Goal: Task Accomplishment & Management: Manage account settings

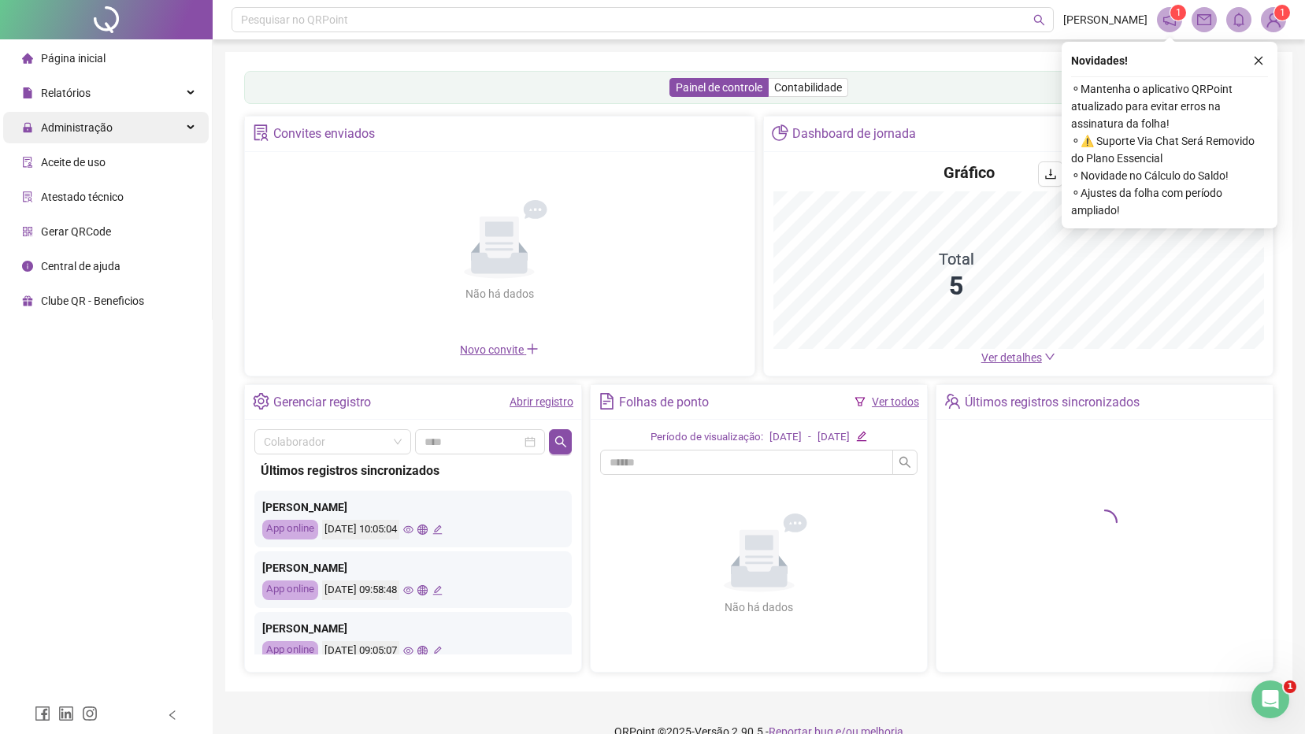
click at [61, 121] on span "Administração" at bounding box center [77, 127] width 72 height 13
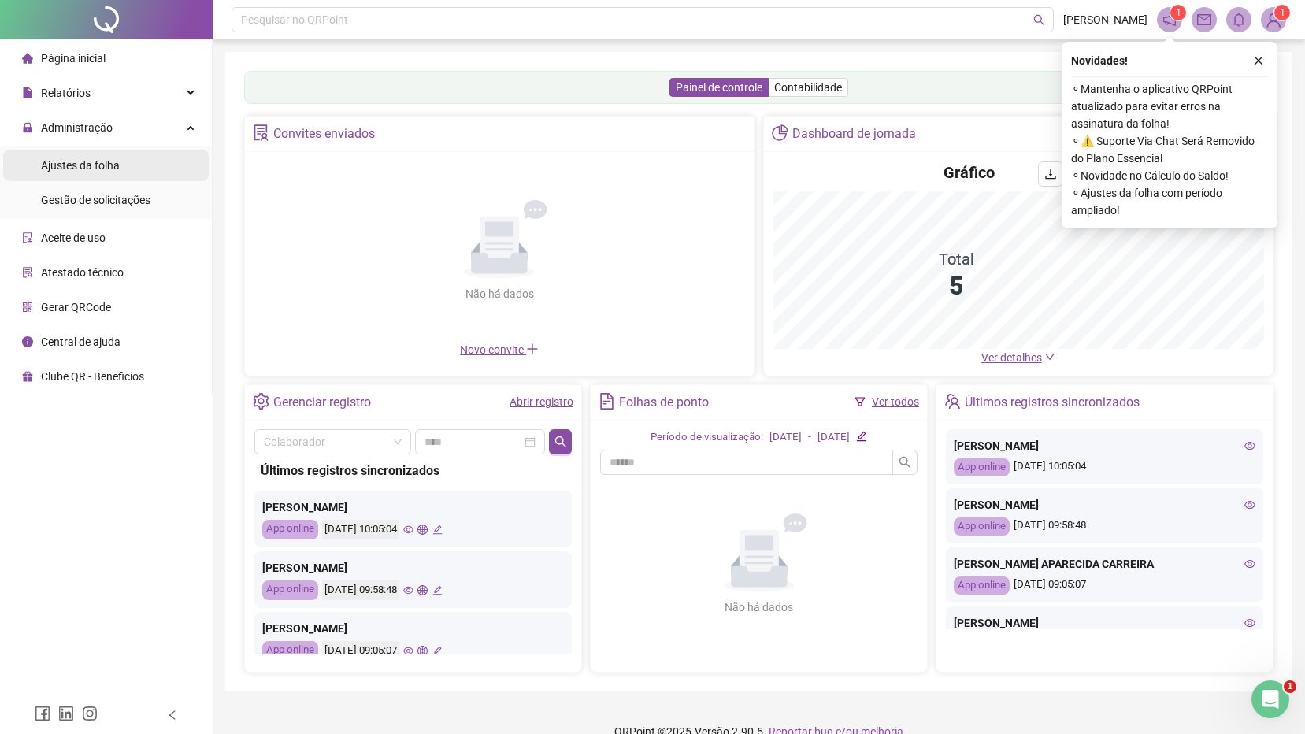
click at [69, 161] on span "Ajustes da folha" at bounding box center [80, 165] width 79 height 13
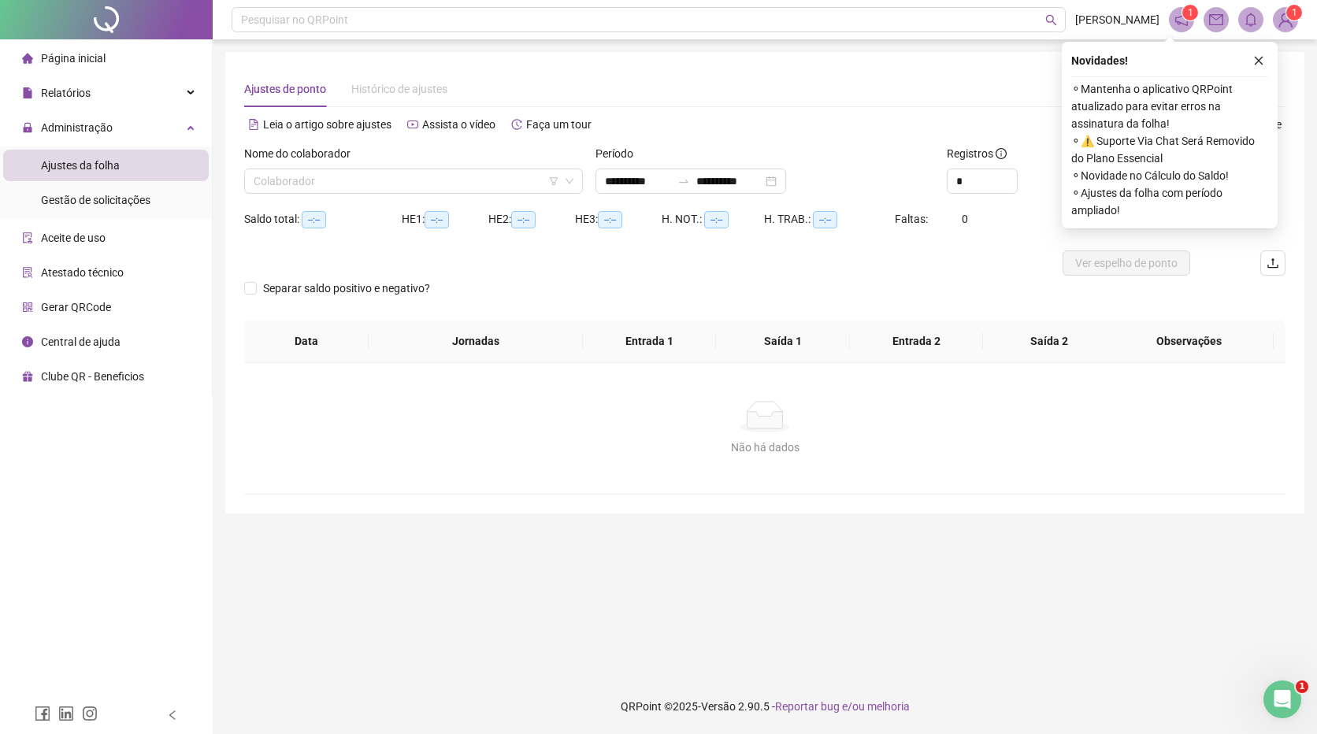
type input "**********"
click at [306, 182] on input "search" at bounding box center [407, 181] width 306 height 24
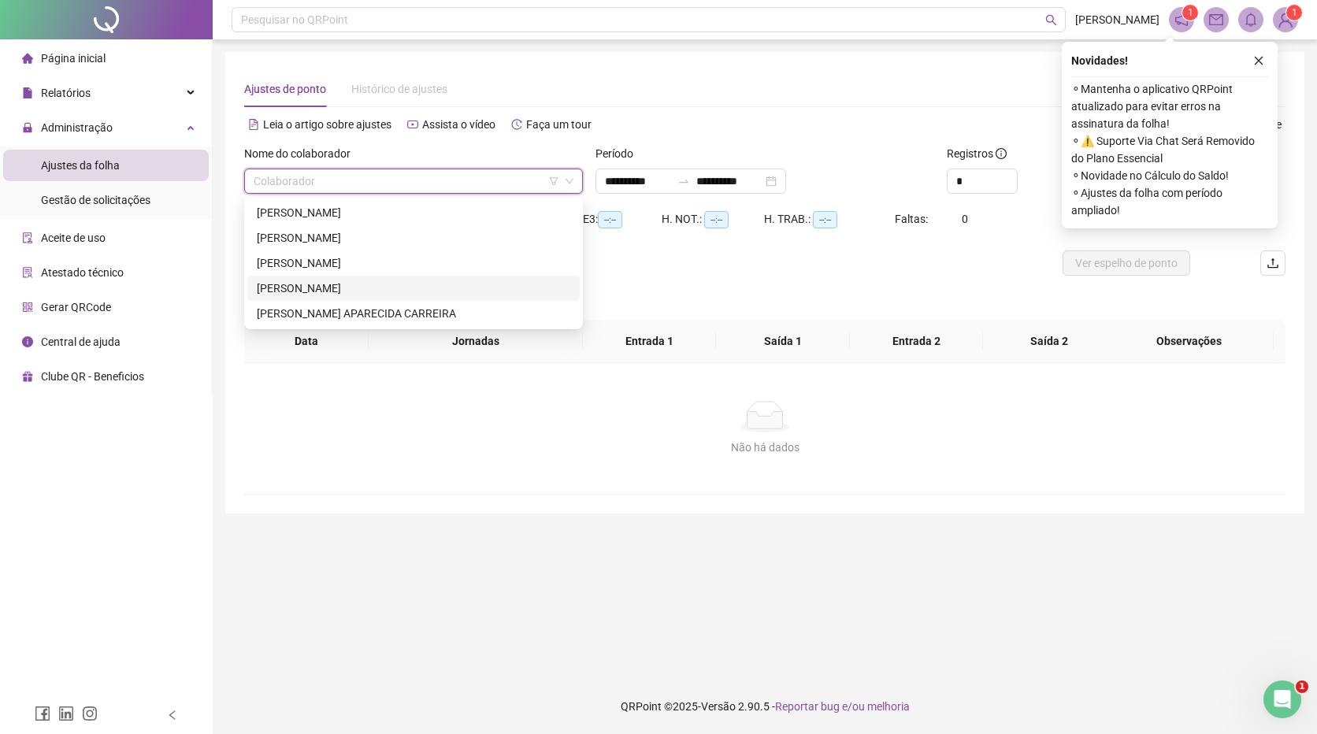
click at [311, 286] on div "[PERSON_NAME]" at bounding box center [413, 288] width 313 height 17
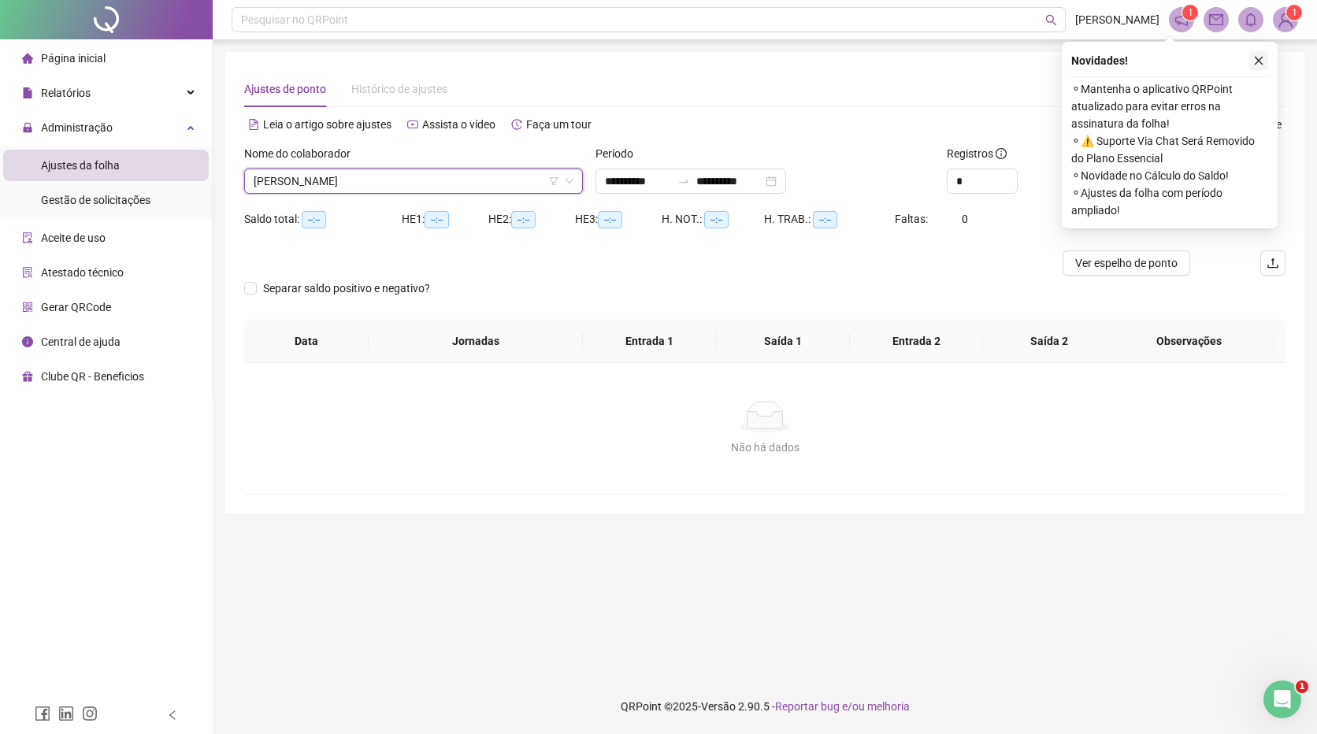
click at [1261, 63] on icon "close" at bounding box center [1258, 60] width 11 height 11
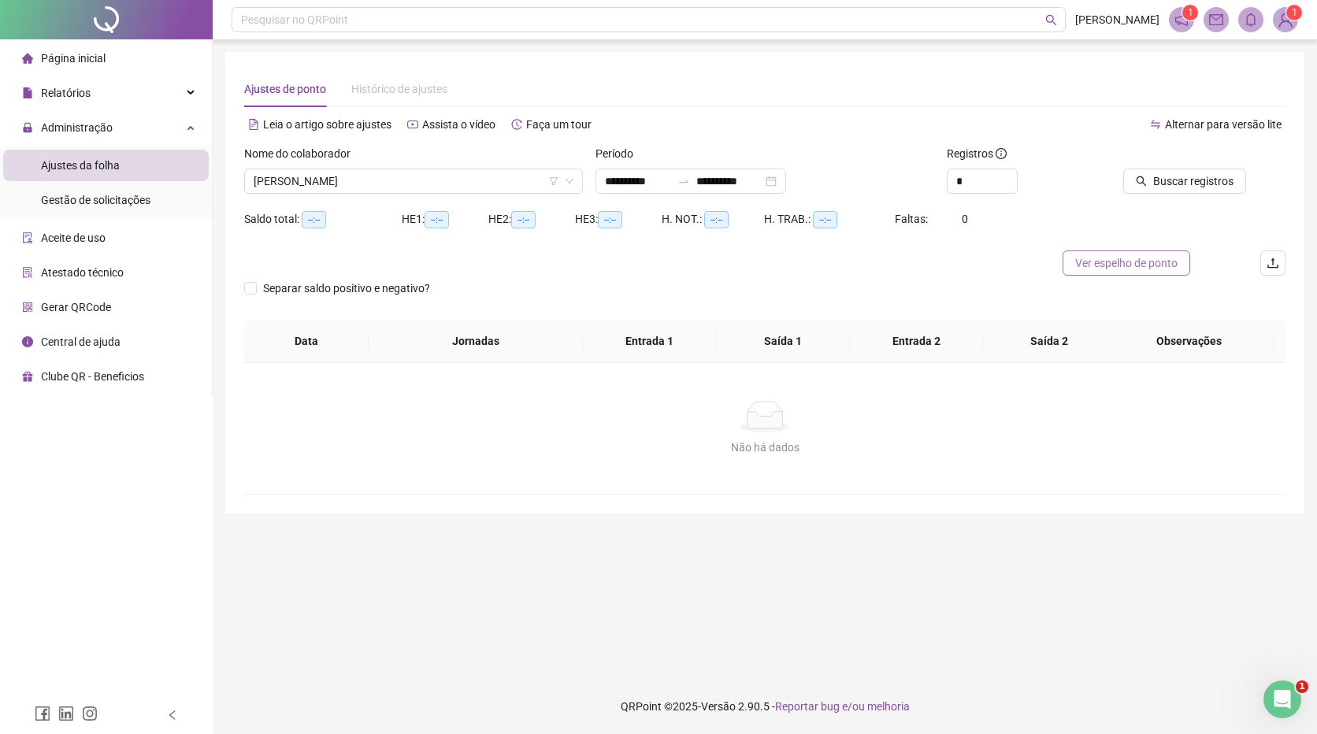
click at [1139, 265] on span "Ver espelho de ponto" at bounding box center [1126, 262] width 102 height 17
click at [786, 178] on div "**********" at bounding box center [690, 181] width 191 height 25
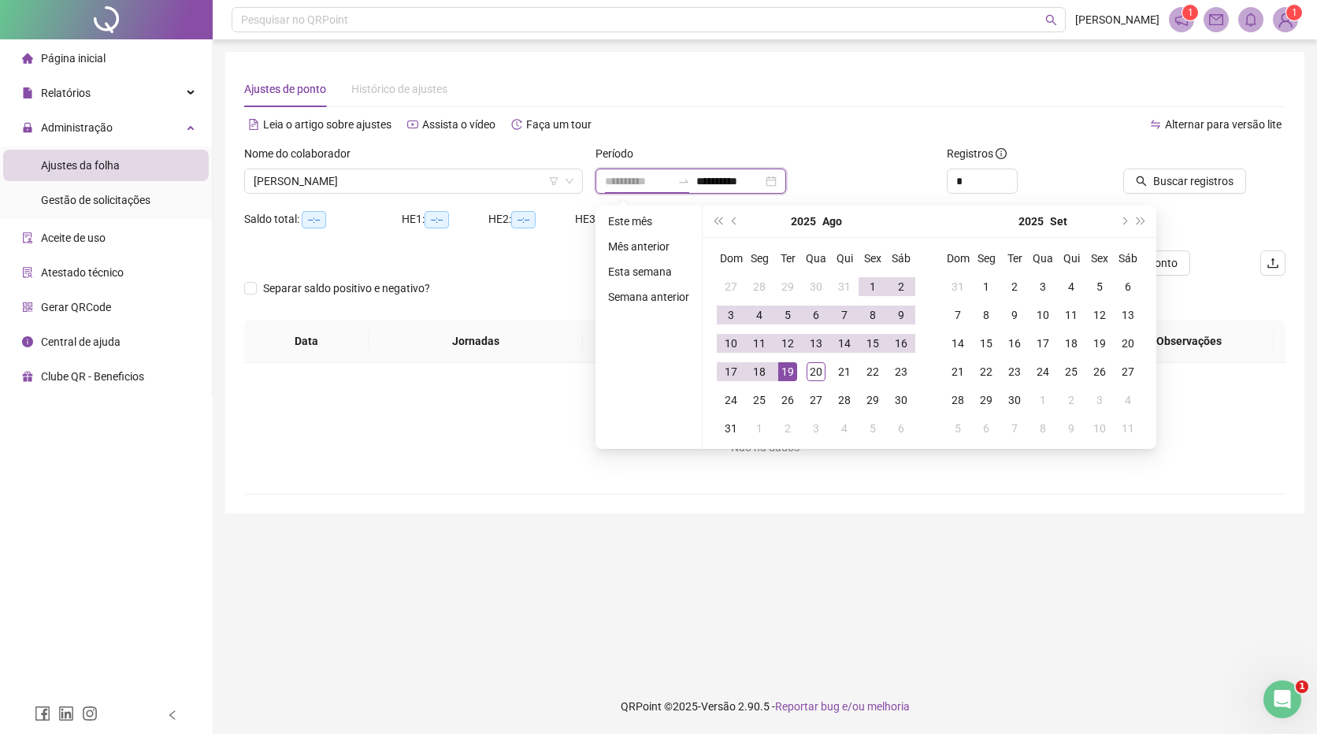
type input "**********"
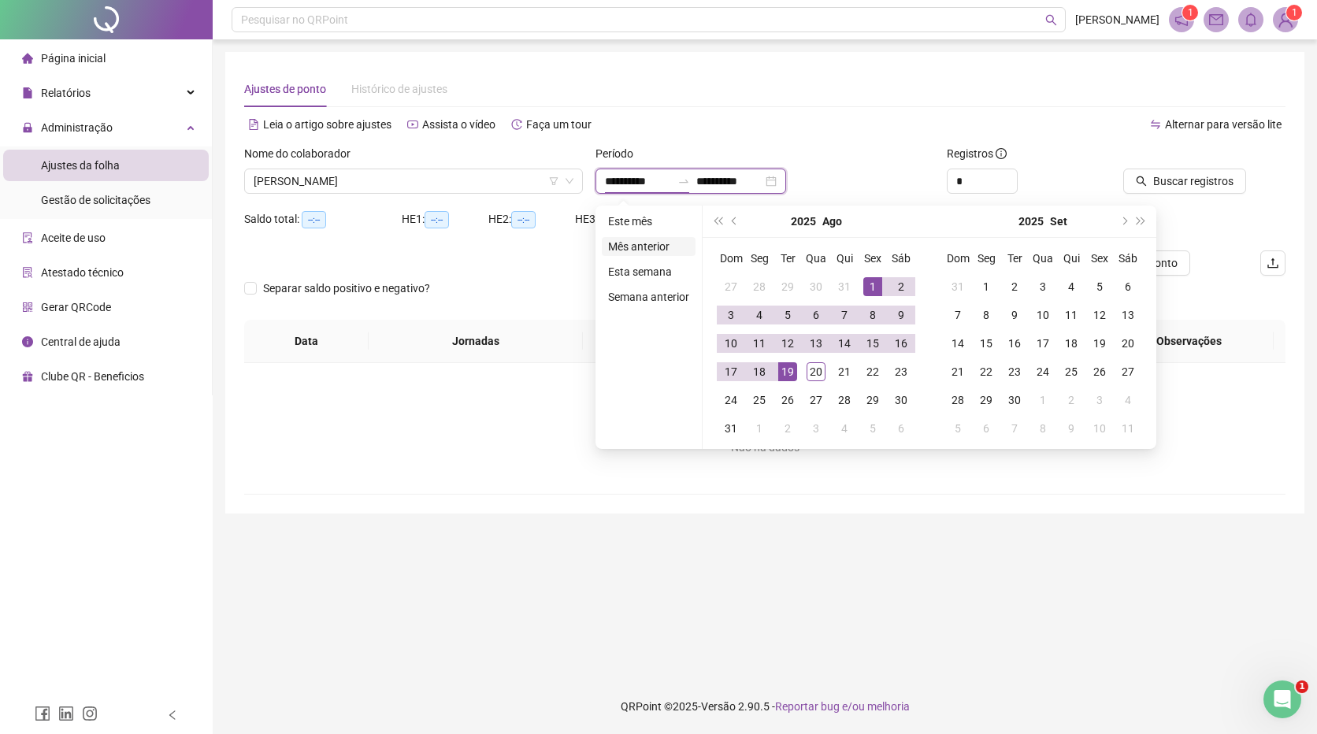
type input "**********"
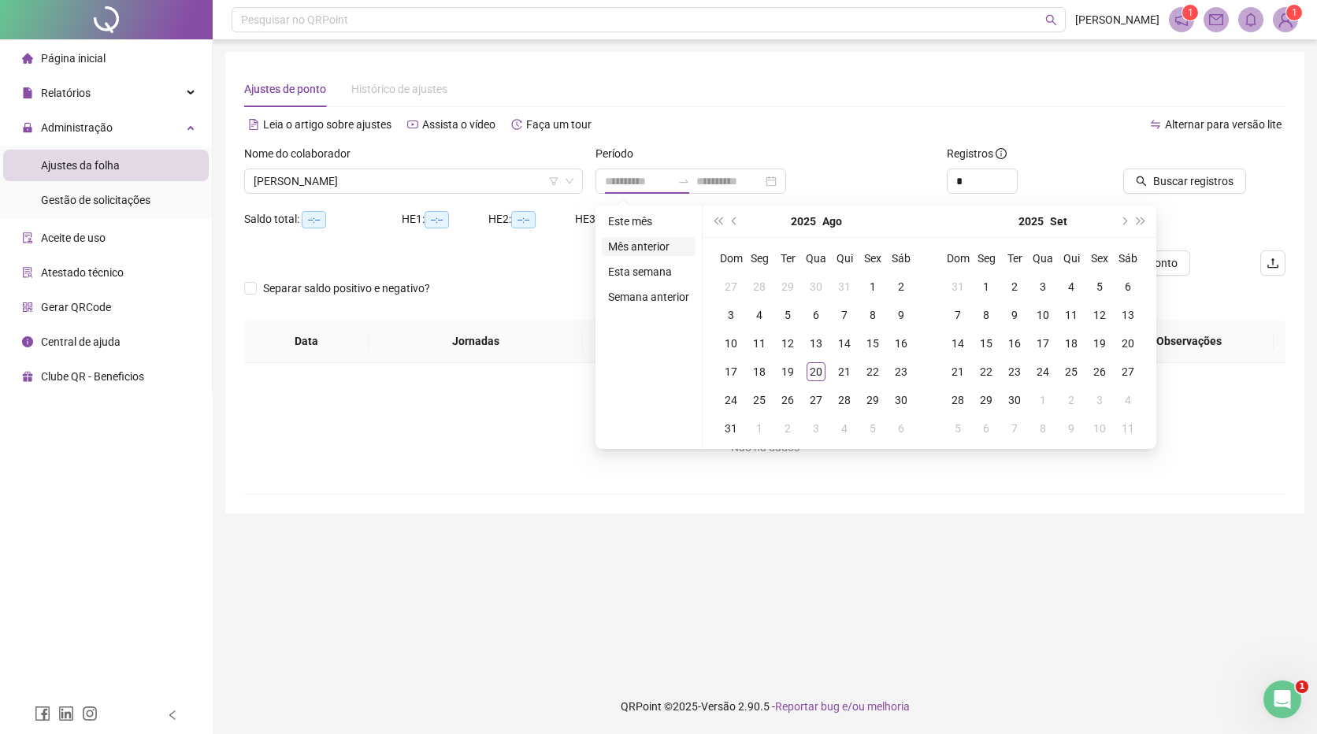
click at [652, 242] on li "Mês anterior" at bounding box center [649, 246] width 94 height 19
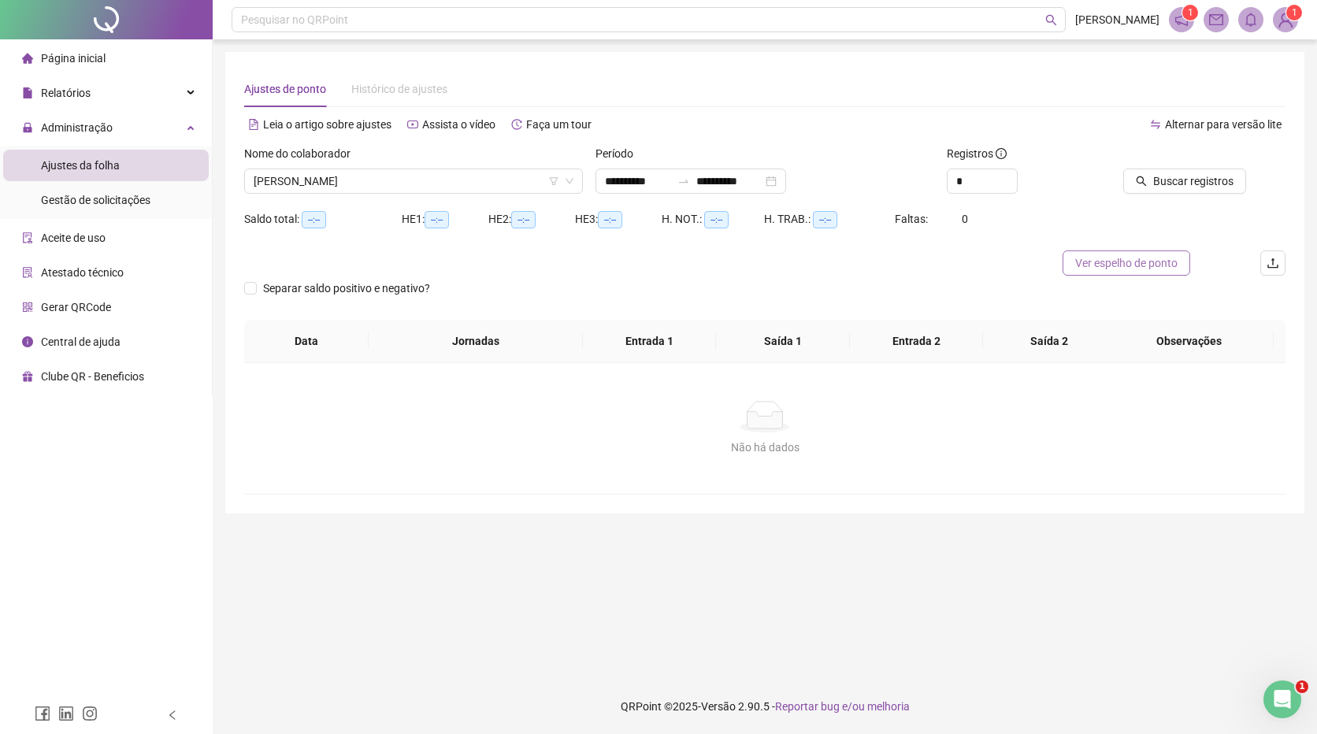
click at [1146, 266] on span "Ver espelho de ponto" at bounding box center [1126, 262] width 102 height 17
click at [145, 200] on span "Gestão de solicitações" at bounding box center [95, 200] width 109 height 13
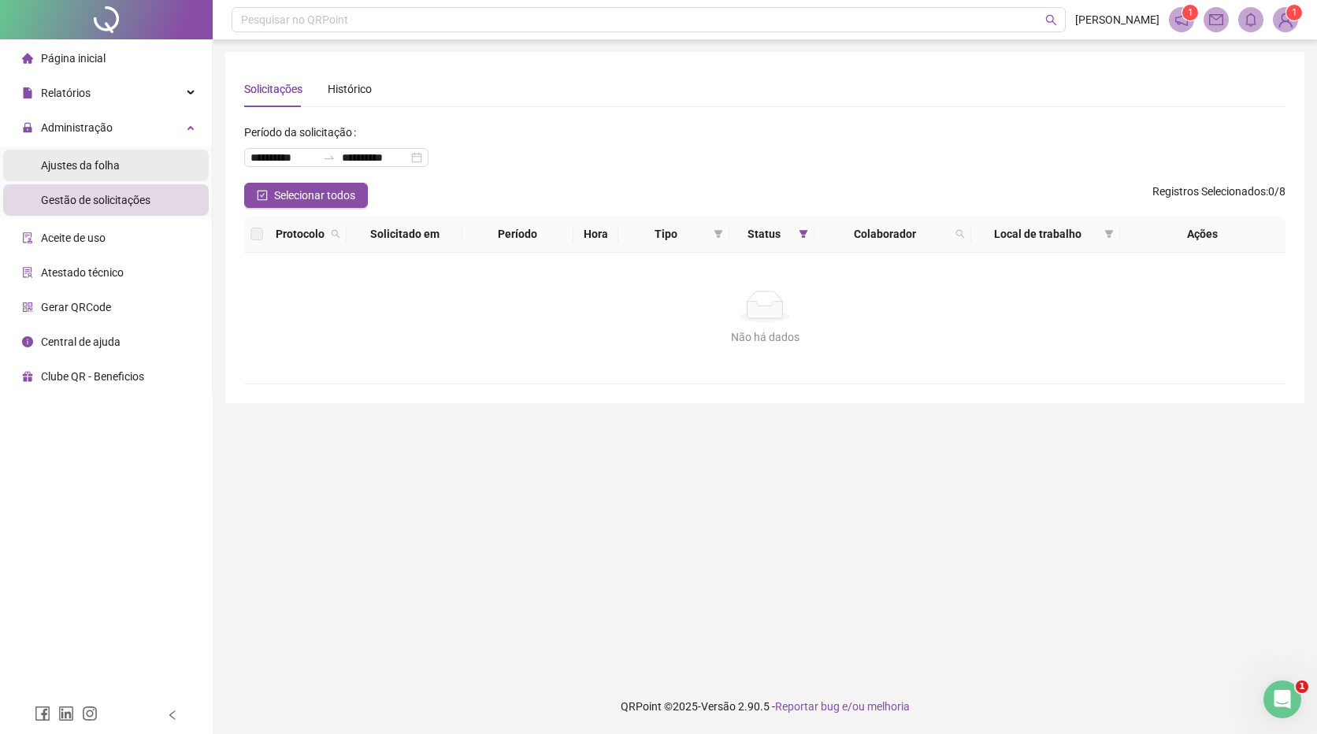
click at [120, 165] on li "Ajustes da folha" at bounding box center [106, 165] width 206 height 31
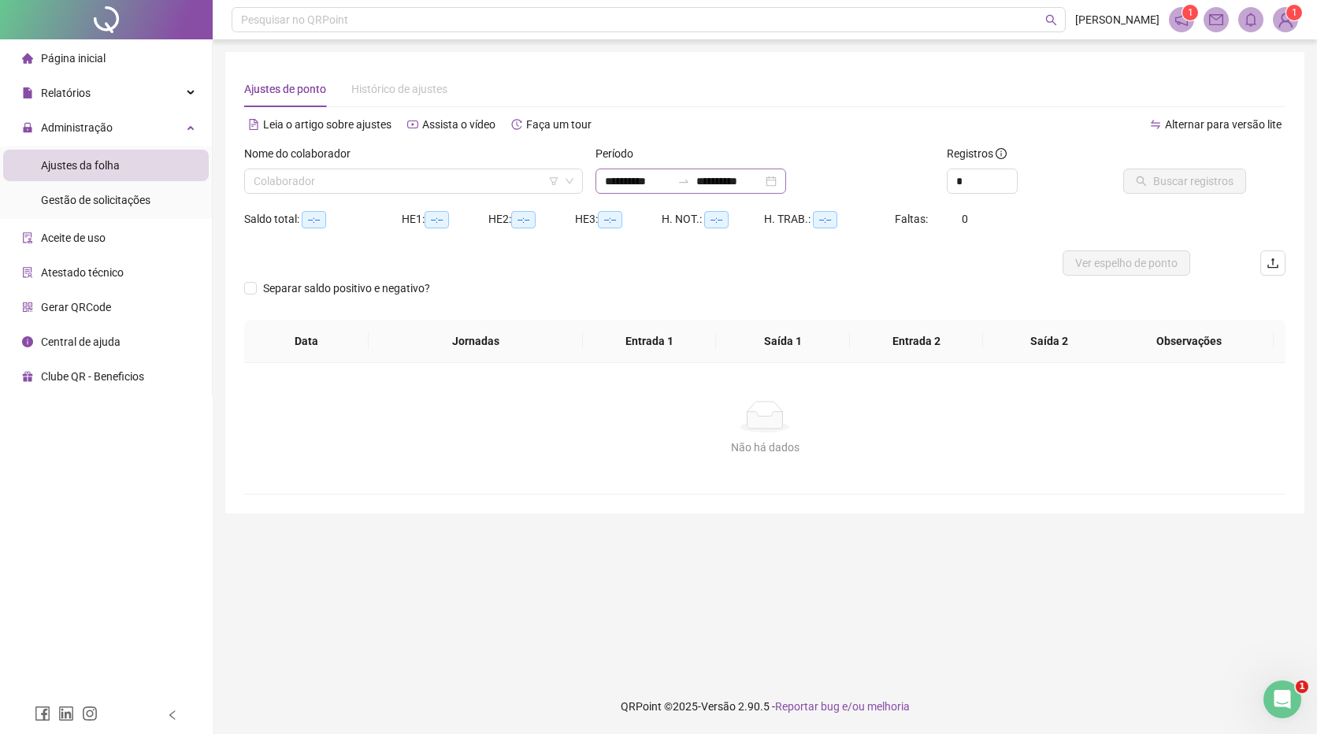
click at [786, 176] on div "**********" at bounding box center [690, 181] width 191 height 25
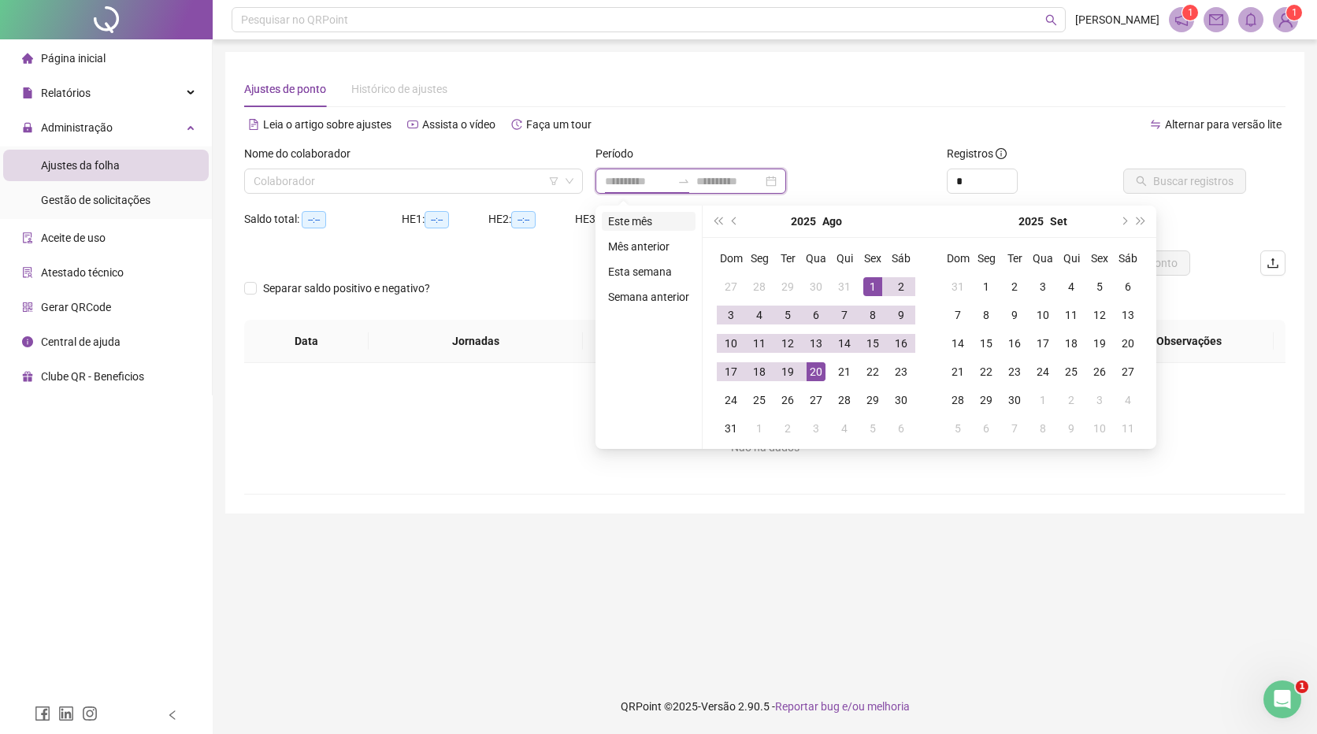
type input "**********"
click at [637, 222] on li "Este mês" at bounding box center [649, 221] width 94 height 19
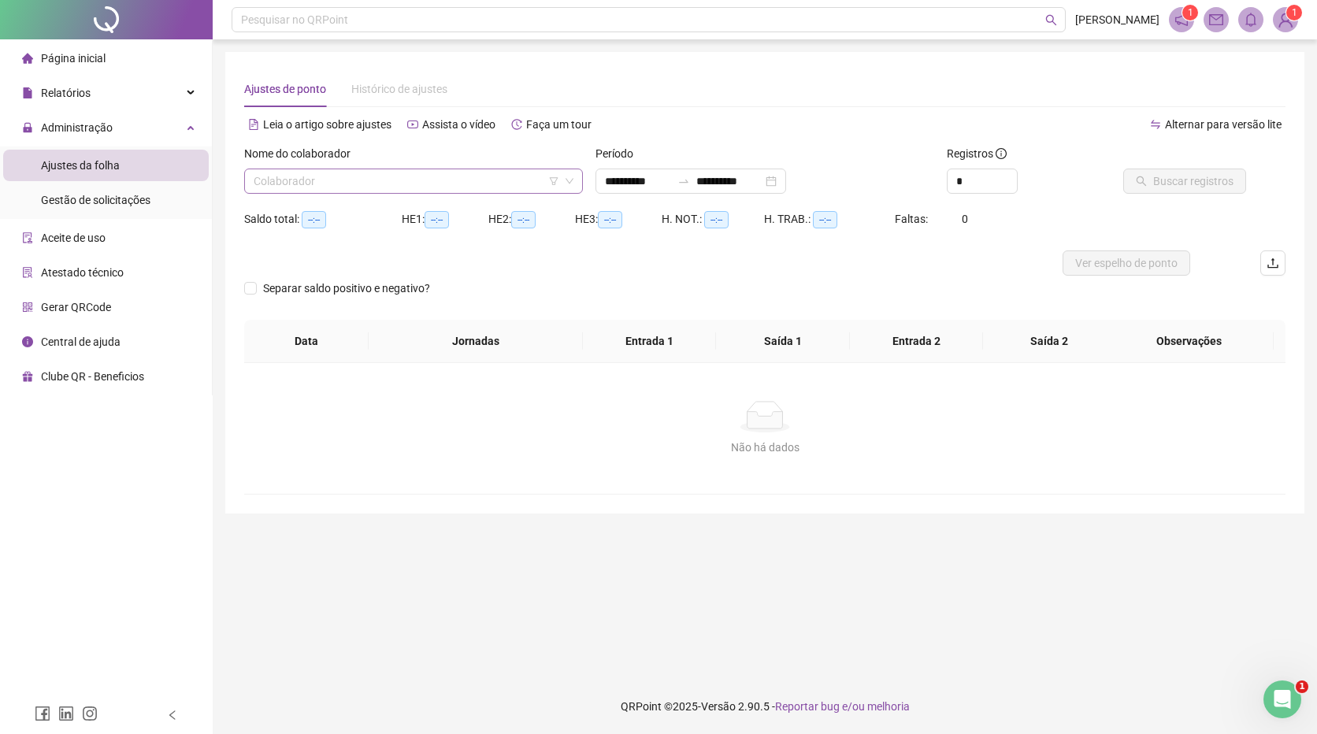
click at [290, 177] on input "search" at bounding box center [407, 181] width 306 height 24
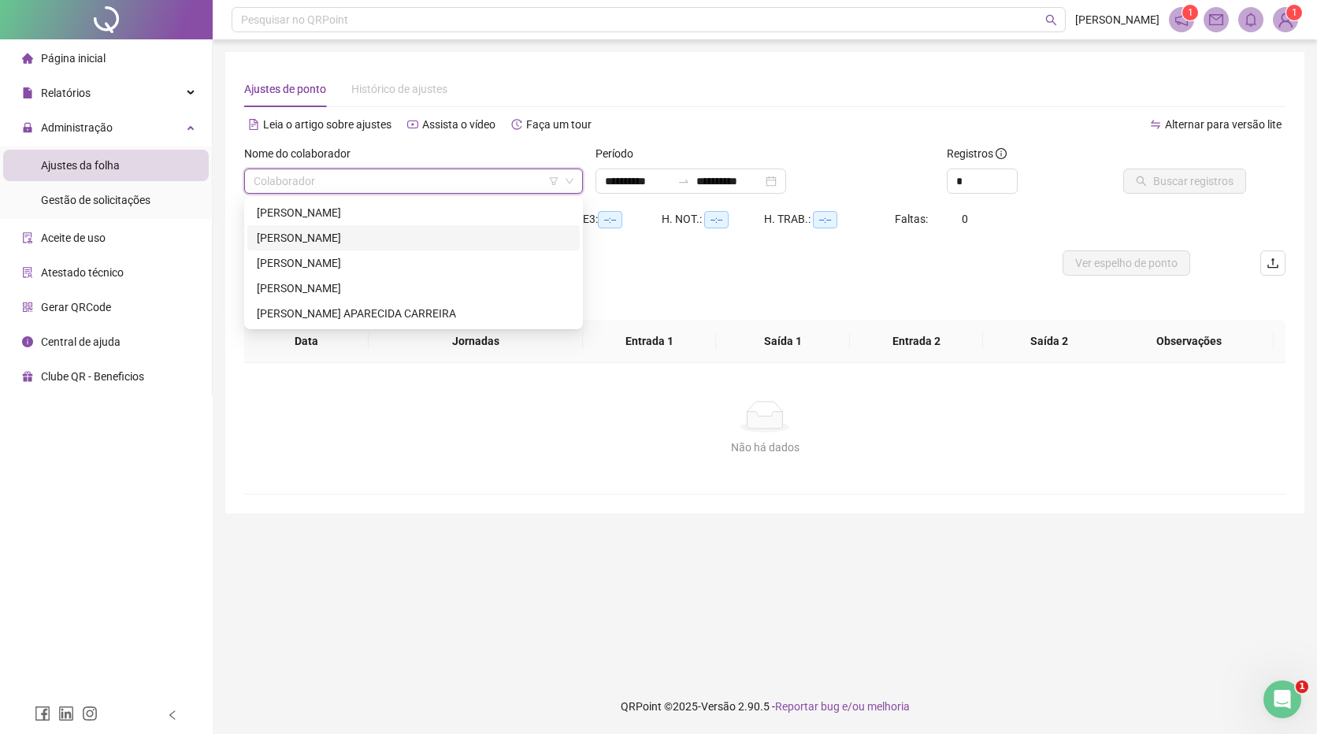
click at [327, 235] on div "[PERSON_NAME]" at bounding box center [413, 237] width 313 height 17
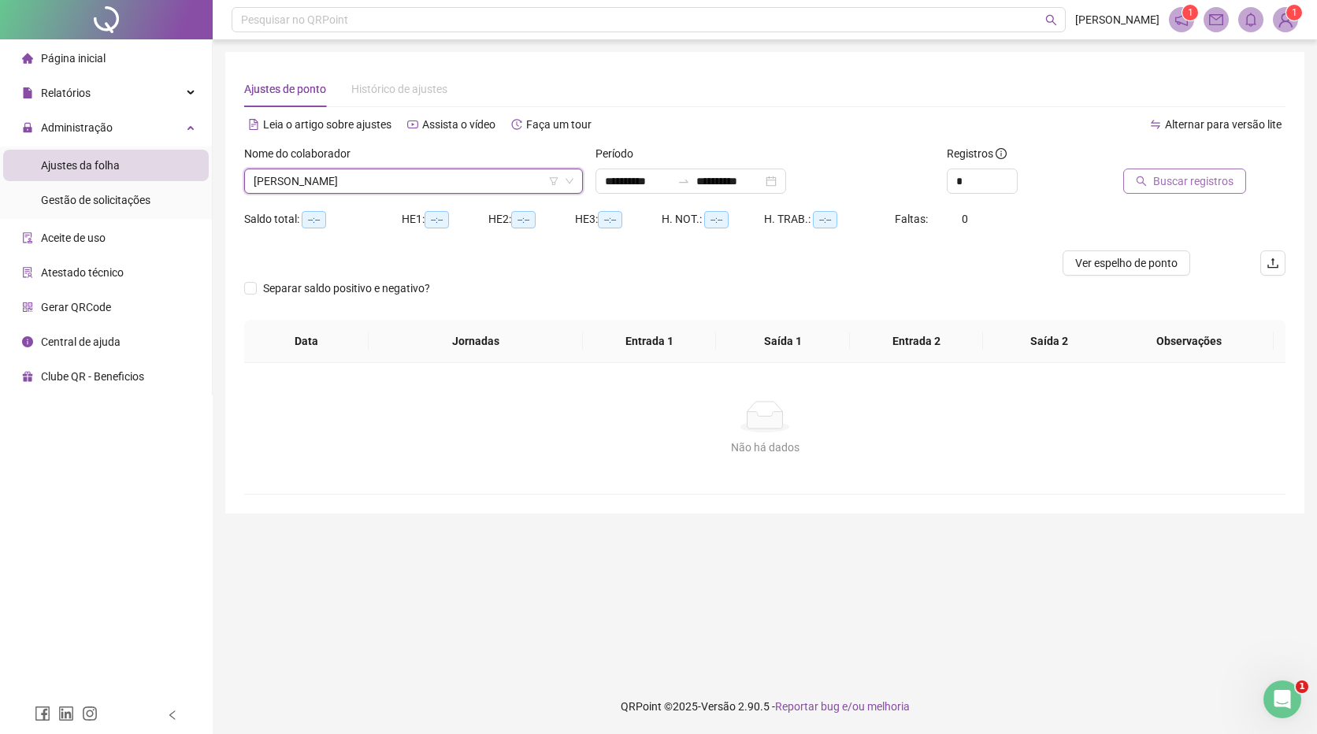
click at [1153, 175] on button "Buscar registros" at bounding box center [1184, 181] width 123 height 25
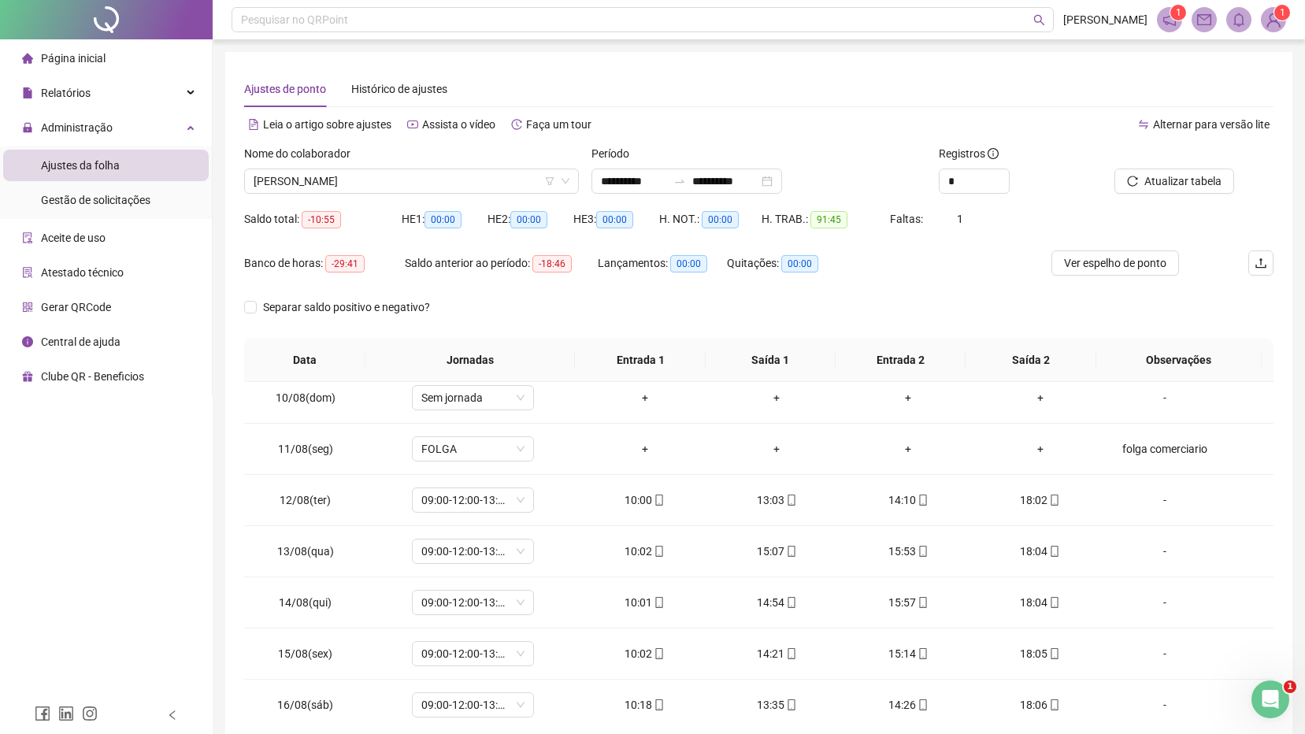
scroll to position [462, 0]
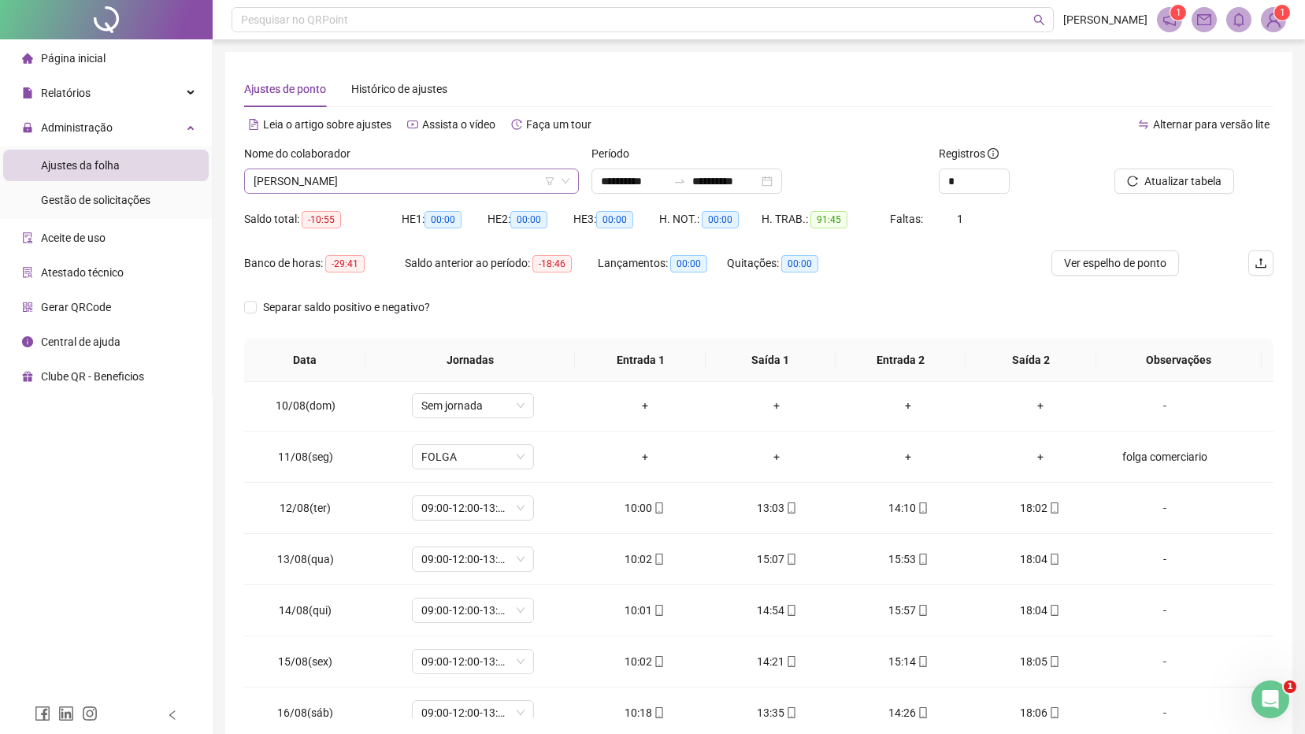
click at [398, 183] on span "[PERSON_NAME]" at bounding box center [412, 181] width 316 height 24
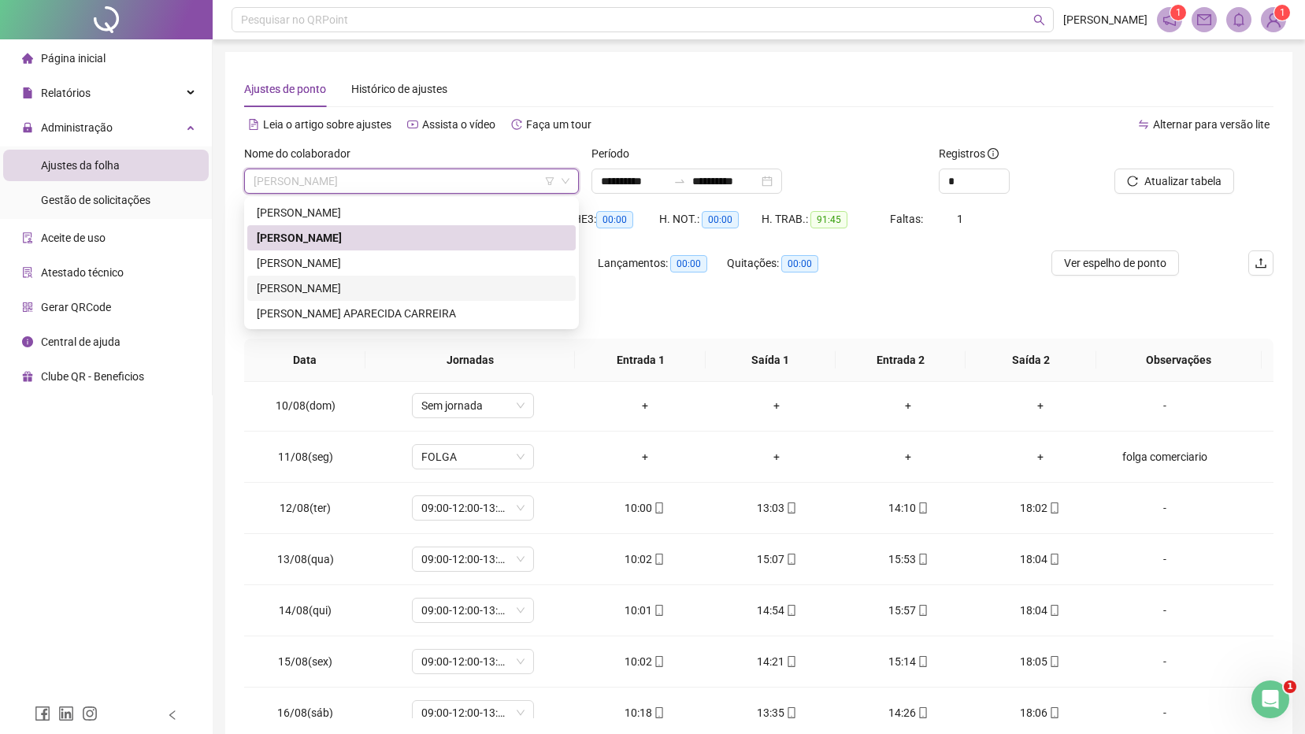
click at [379, 286] on div "[PERSON_NAME]" at bounding box center [411, 288] width 309 height 17
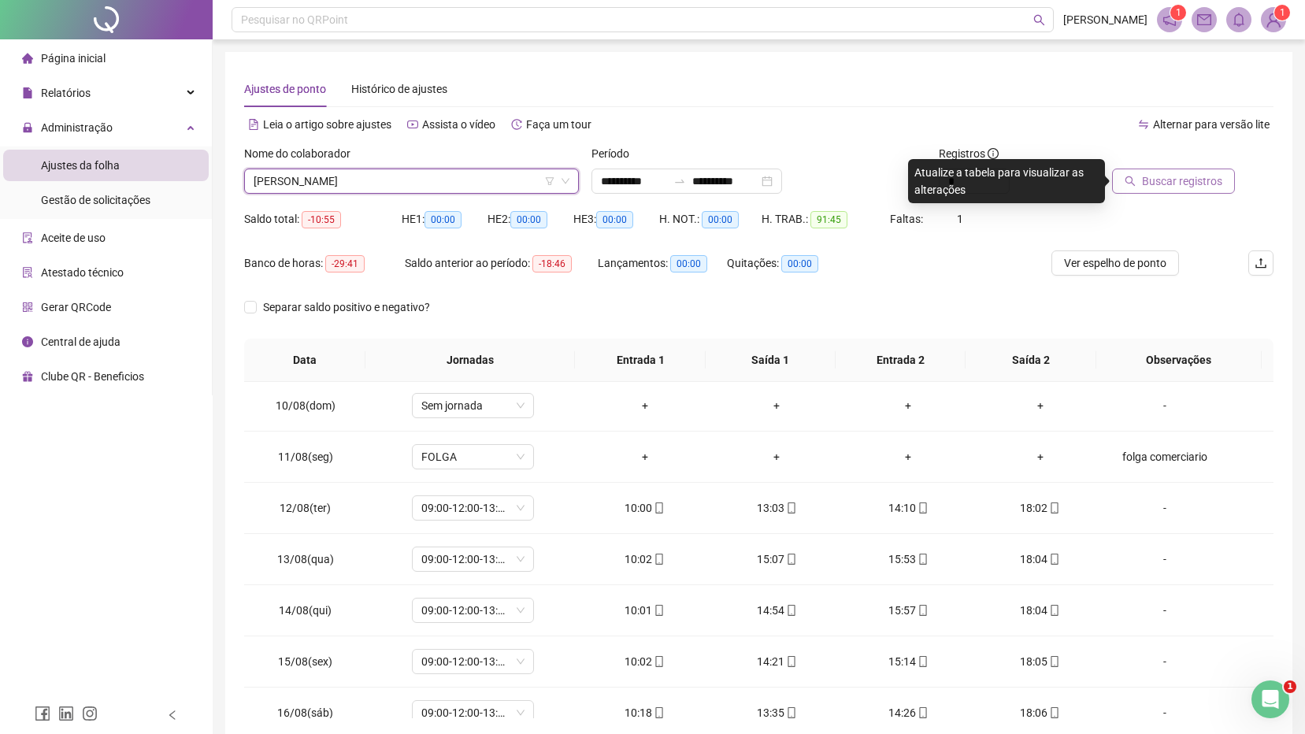
click at [1151, 183] on span "Buscar registros" at bounding box center [1182, 180] width 80 height 17
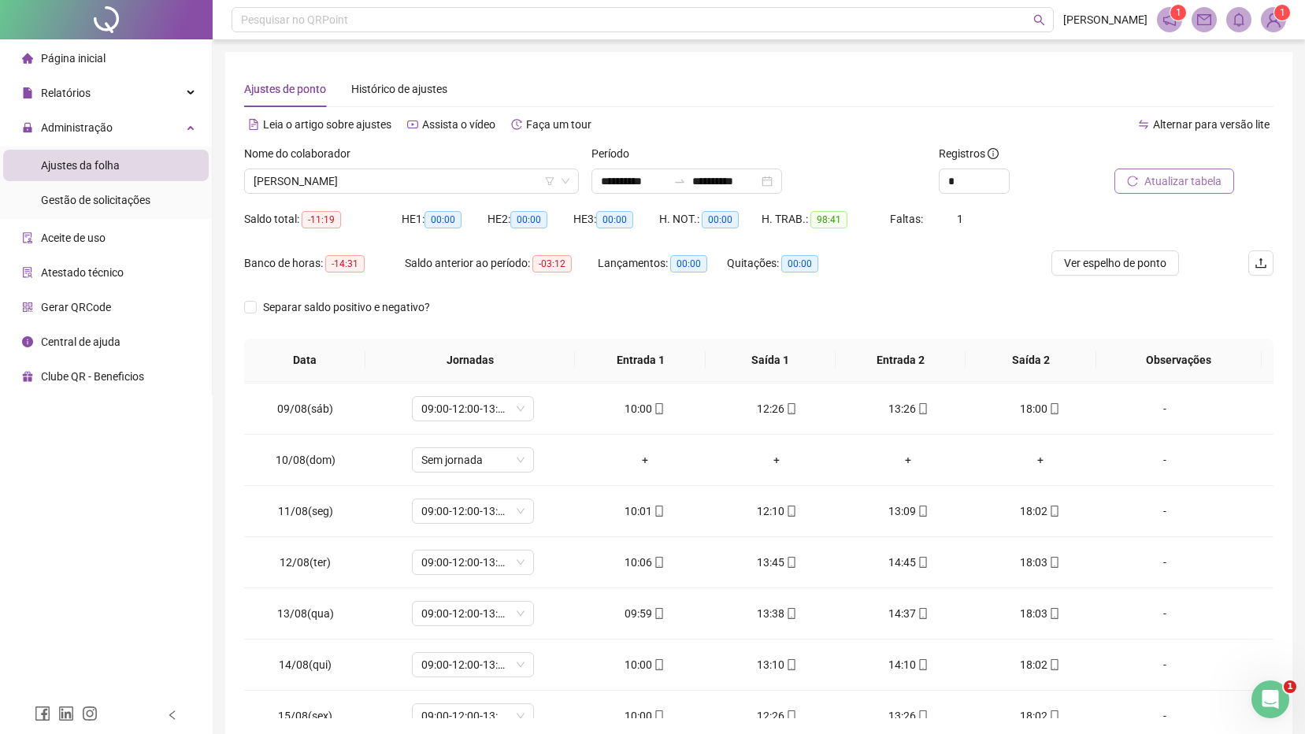
scroll to position [0, 0]
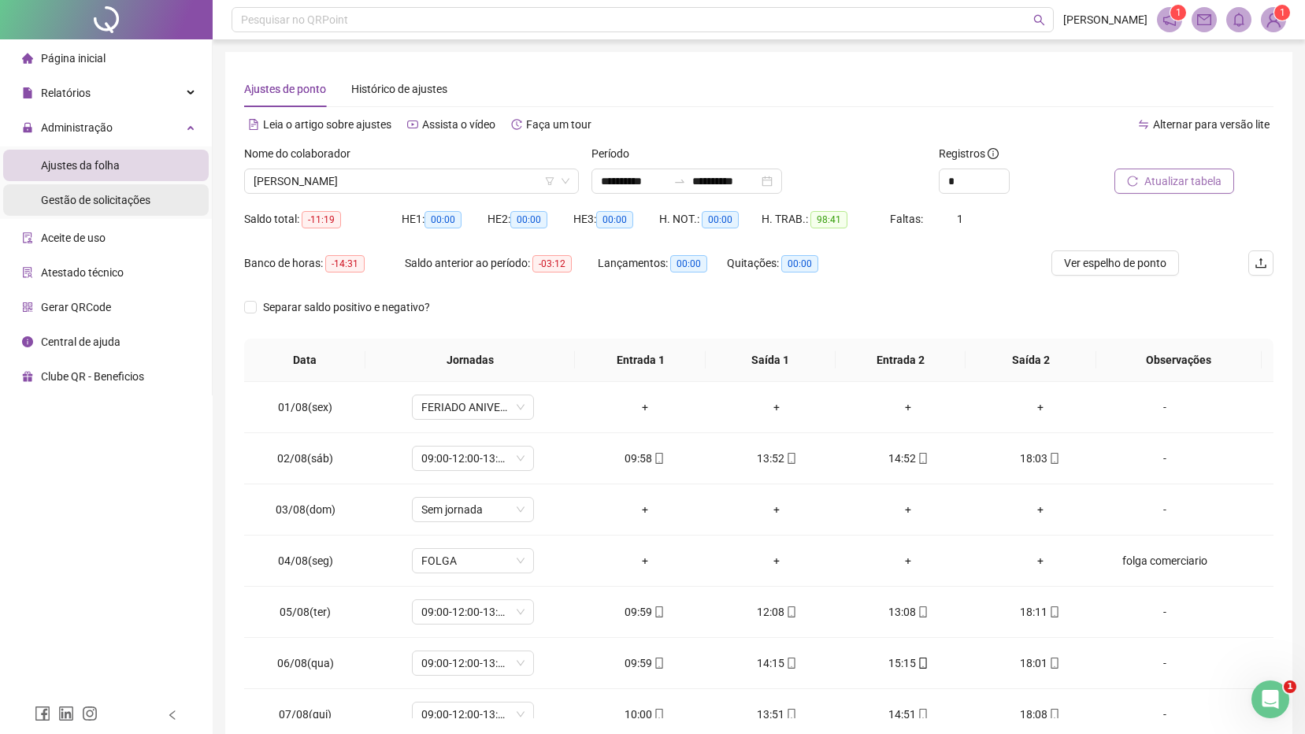
click at [122, 196] on span "Gestão de solicitações" at bounding box center [95, 200] width 109 height 13
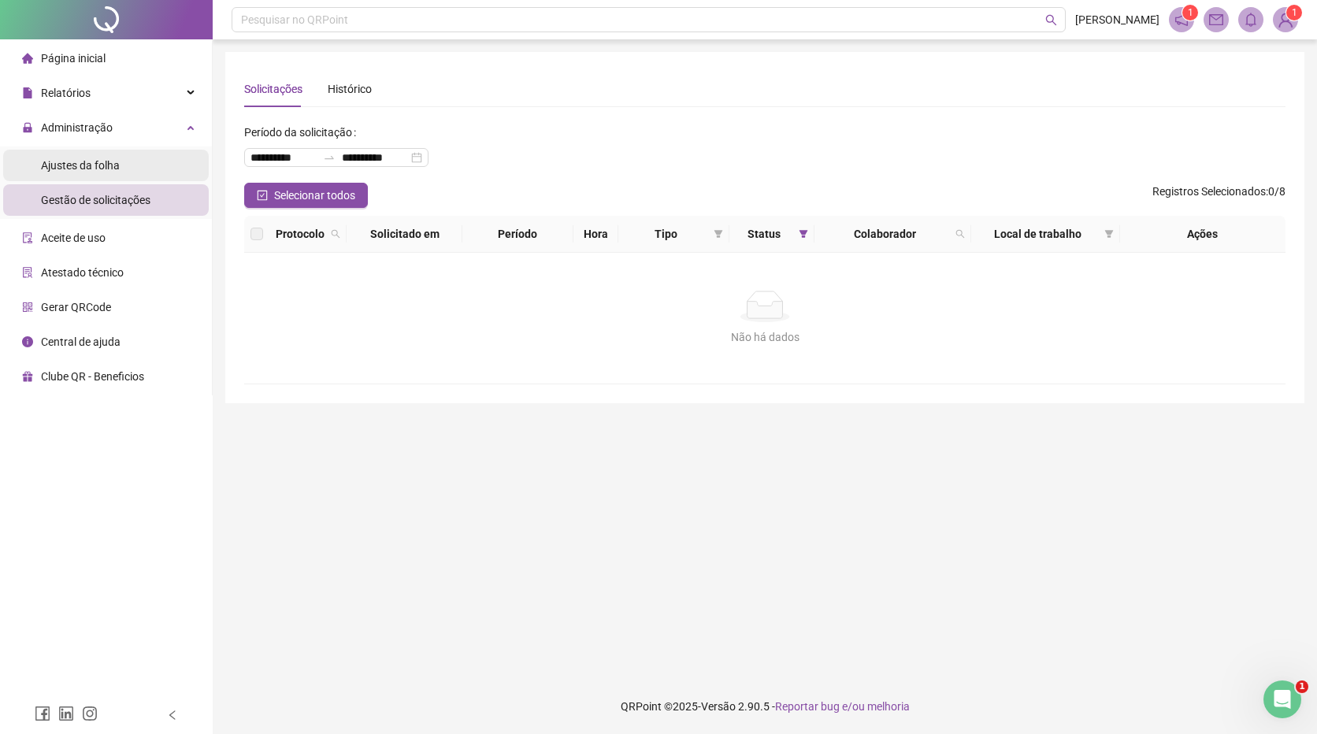
click at [106, 168] on span "Ajustes da folha" at bounding box center [80, 165] width 79 height 13
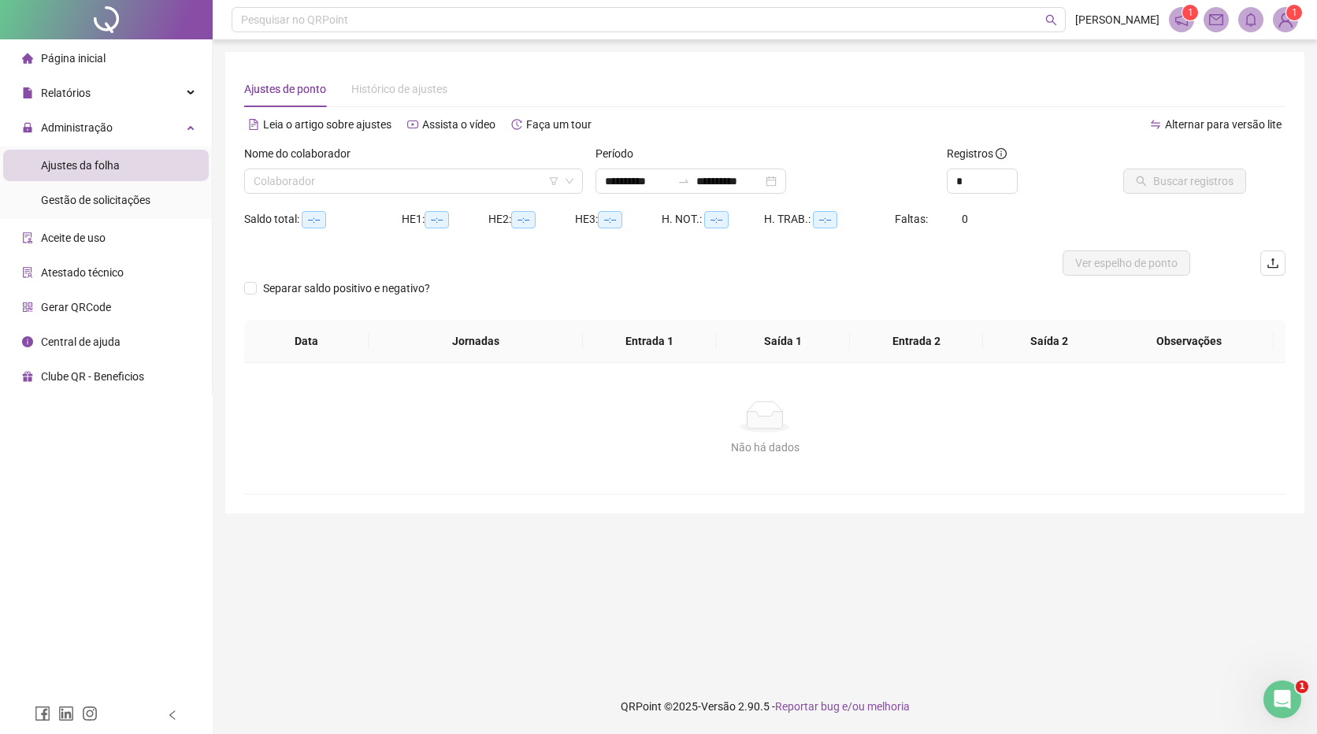
type input "**********"
click at [331, 190] on input "search" at bounding box center [407, 181] width 306 height 24
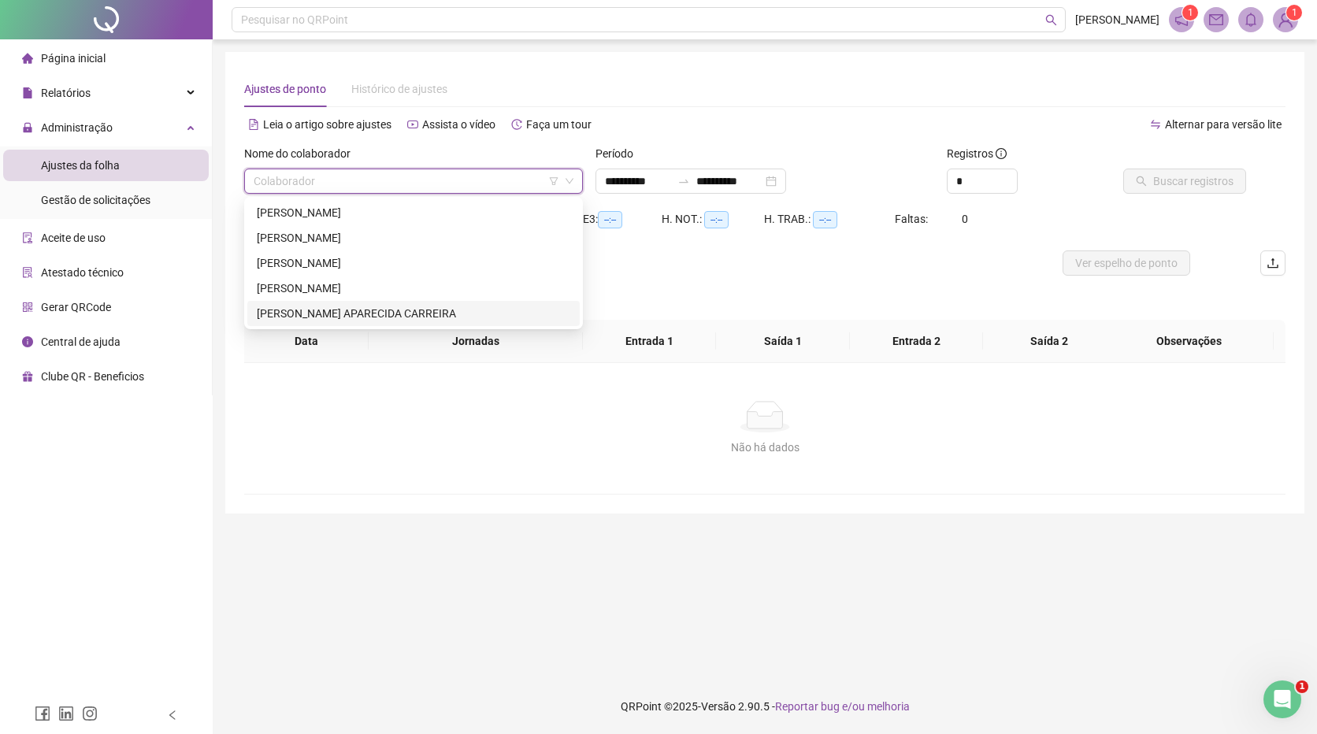
click at [336, 314] on div "[PERSON_NAME] APARECIDA CARREIRA" at bounding box center [413, 313] width 313 height 17
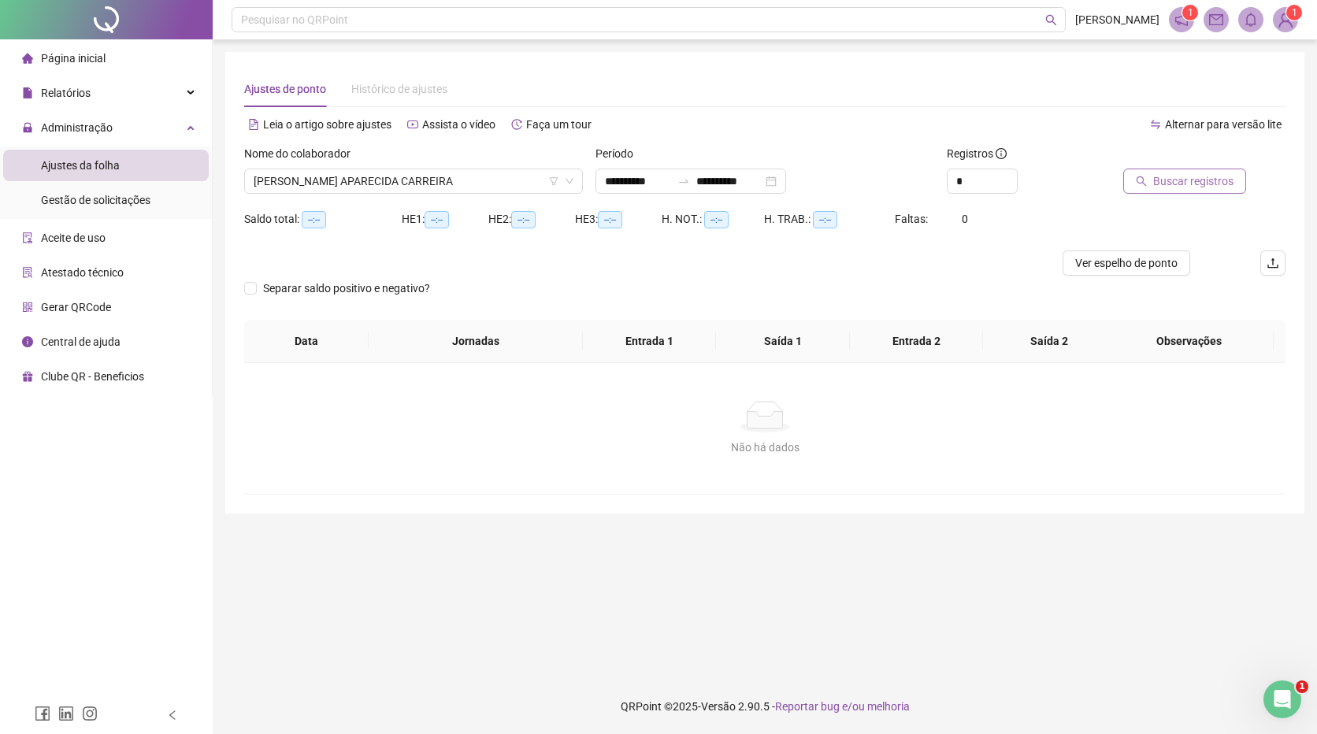
click at [1156, 175] on span "Buscar registros" at bounding box center [1193, 180] width 80 height 17
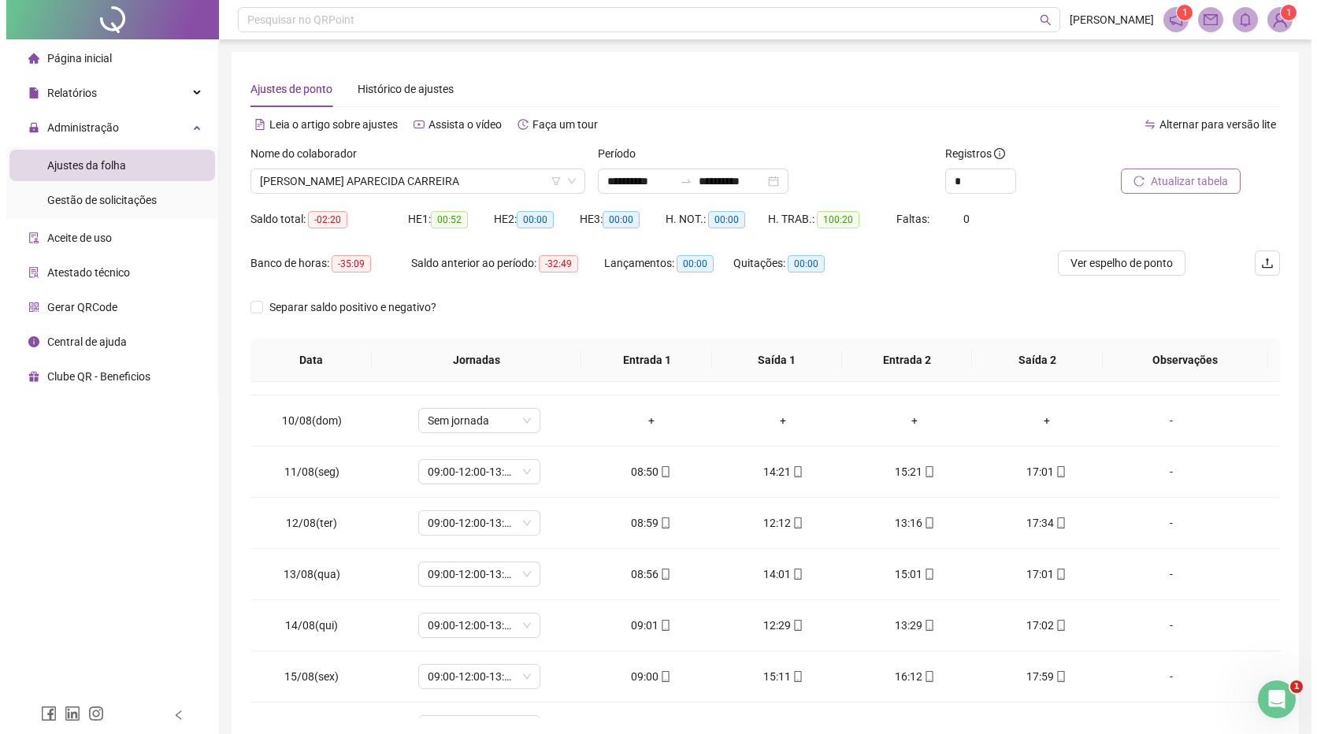
scroll to position [636, 0]
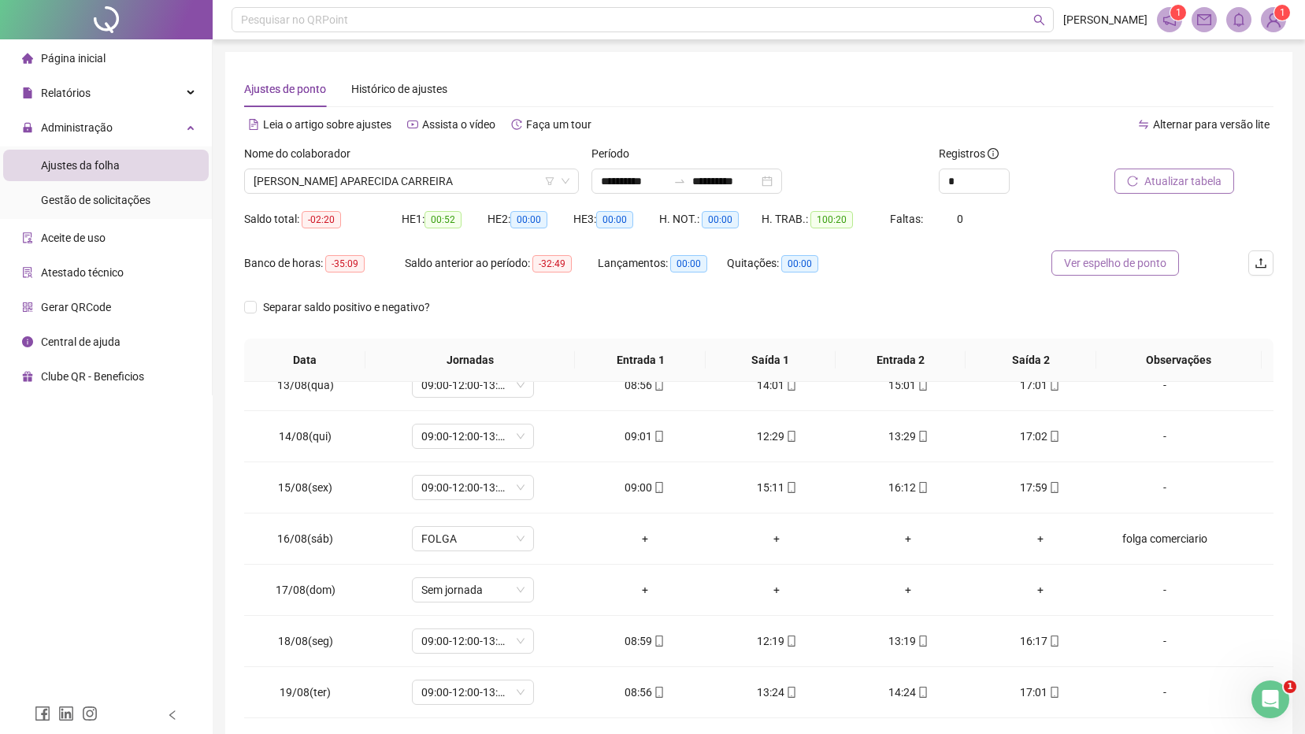
click at [1076, 257] on span "Ver espelho de ponto" at bounding box center [1115, 262] width 102 height 17
click at [426, 186] on span "[PERSON_NAME] APARECIDA CARREIRA" at bounding box center [412, 181] width 316 height 24
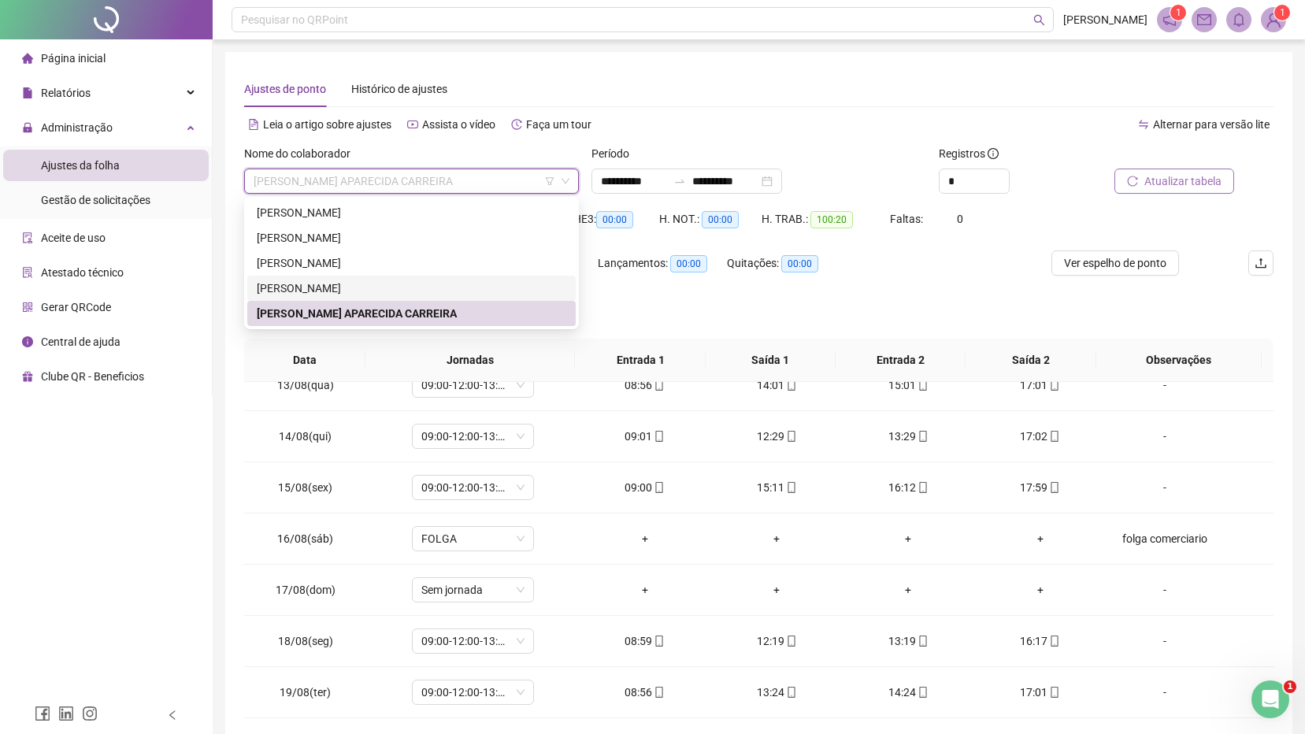
click at [324, 288] on div "[PERSON_NAME]" at bounding box center [411, 288] width 309 height 17
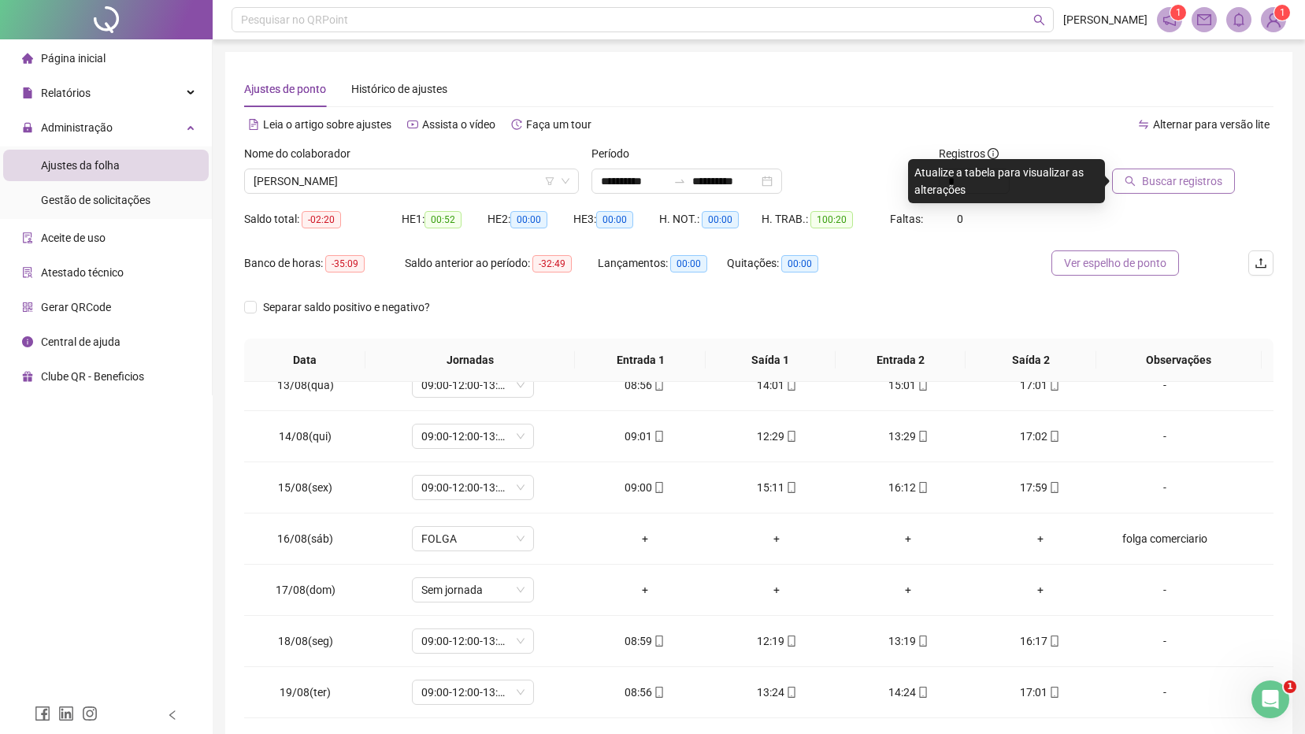
click at [1119, 266] on span "Ver espelho de ponto" at bounding box center [1115, 262] width 102 height 17
click at [97, 199] on span "Gestão de solicitações" at bounding box center [95, 200] width 109 height 13
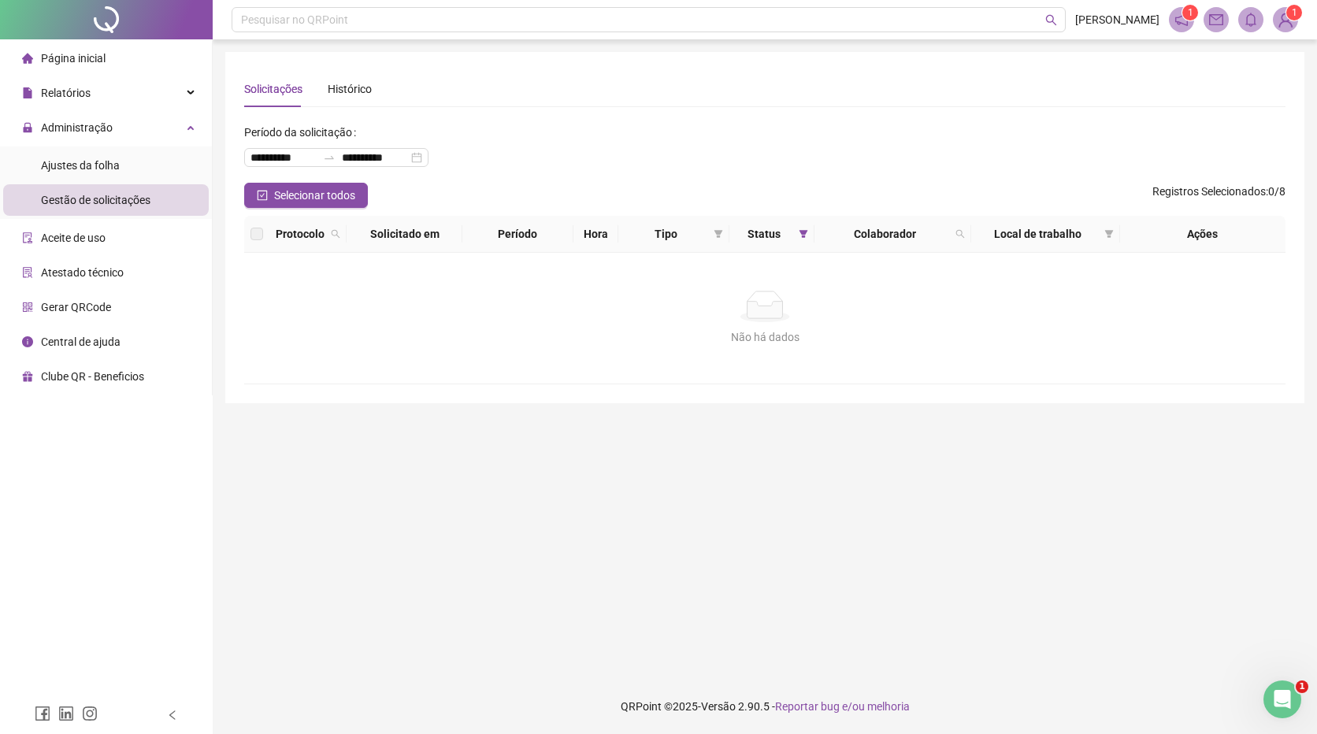
click at [657, 155] on div "**********" at bounding box center [764, 151] width 1041 height 63
click at [1290, 15] on sup "1" at bounding box center [1294, 13] width 16 height 16
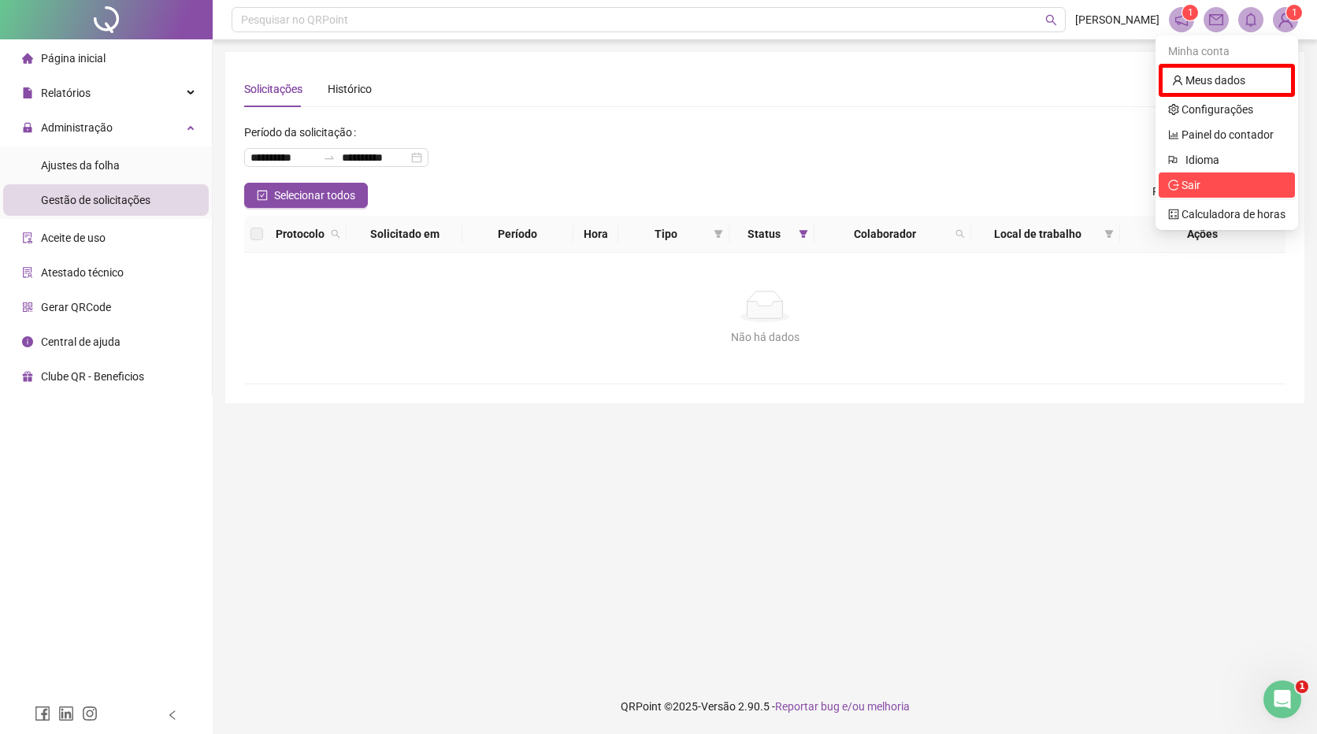
click at [1193, 183] on span "Sair" at bounding box center [1190, 185] width 19 height 13
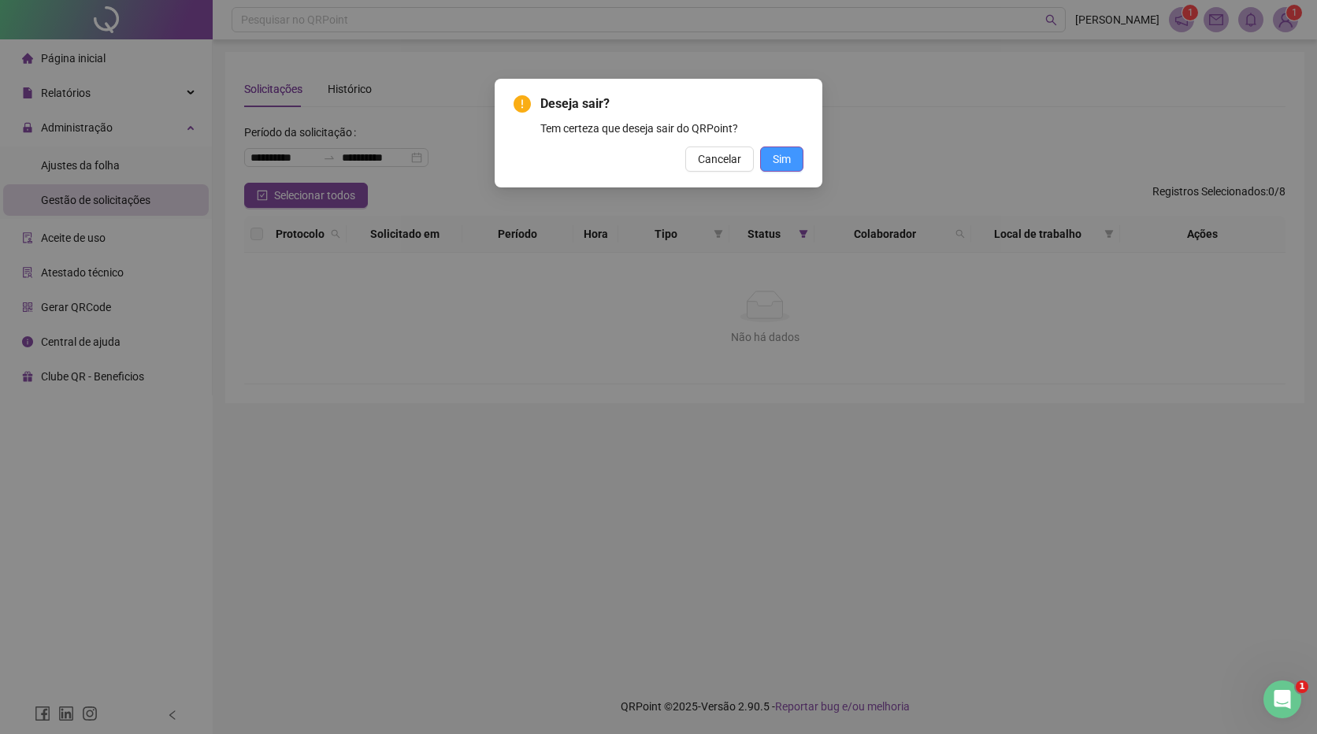
click at [783, 161] on span "Sim" at bounding box center [781, 158] width 18 height 17
